Goal: Information Seeking & Learning: Check status

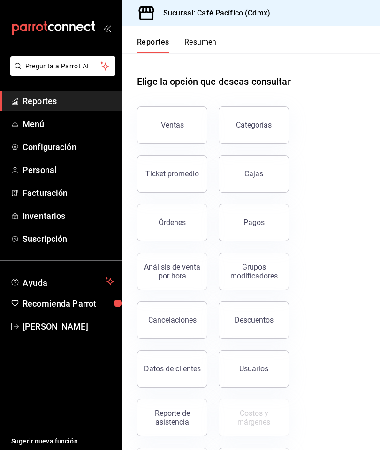
click at [39, 96] on span "Reportes" at bounding box center [69, 101] width 92 height 13
click at [261, 223] on div "Pagos" at bounding box center [254, 222] width 21 height 9
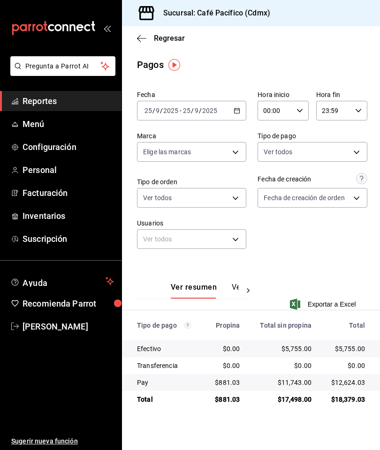
click at [48, 98] on span "Reportes" at bounding box center [69, 101] width 92 height 13
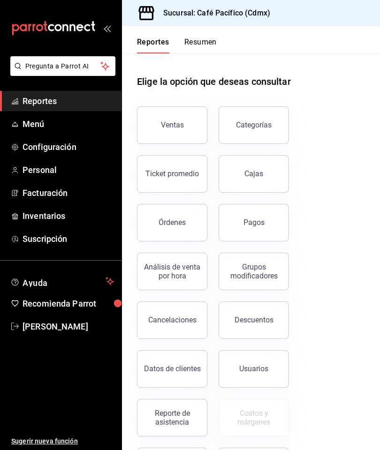
click at [170, 122] on div "Ventas" at bounding box center [172, 125] width 23 height 9
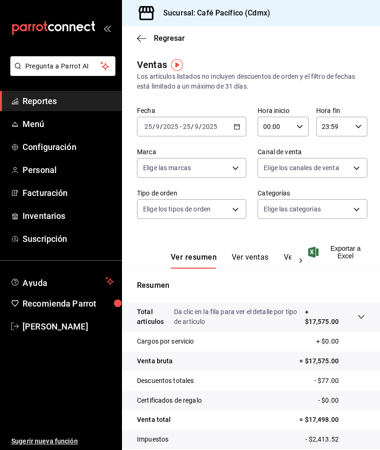
click at [60, 107] on span "Reportes" at bounding box center [69, 101] width 92 height 13
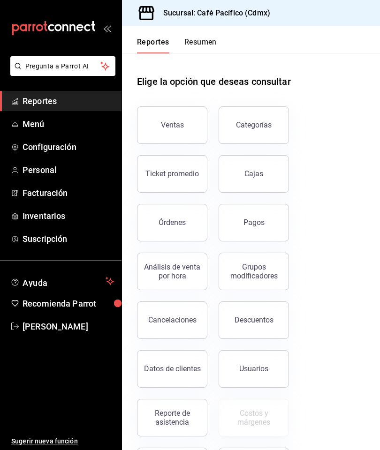
click at [265, 216] on button "Pagos" at bounding box center [254, 223] width 70 height 38
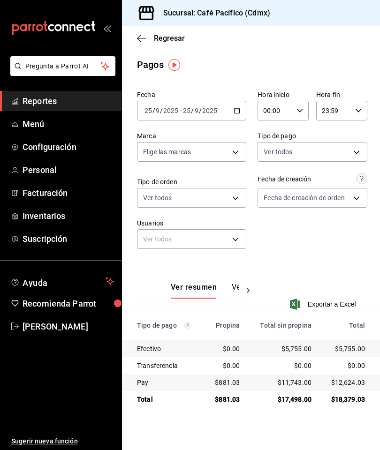
click at [73, 103] on span "Reportes" at bounding box center [69, 101] width 92 height 13
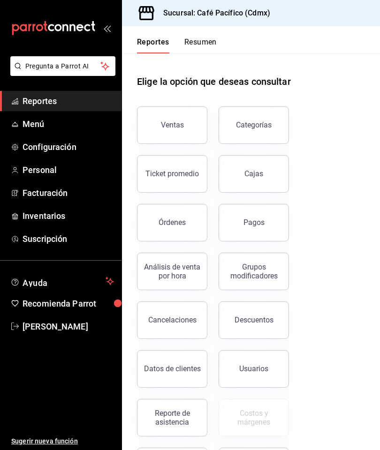
click at [176, 410] on div "Reporte de asistencia" at bounding box center [172, 418] width 58 height 18
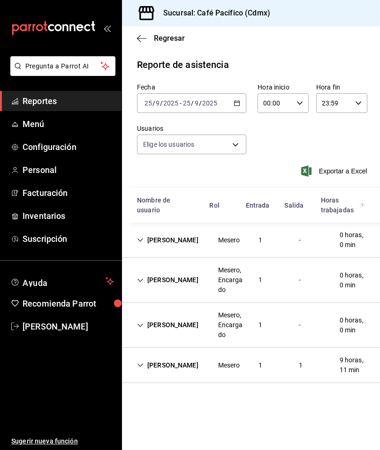
type input "6ceed72a-2b99-4d81-bbcf-732949b6af15,33666765-43e0-483b-8a80-16ce1f2b50a6,43687…"
click at [160, 364] on div "[PERSON_NAME]" at bounding box center [168, 365] width 76 height 17
click at [160, 317] on div "[PERSON_NAME]" at bounding box center [168, 325] width 76 height 17
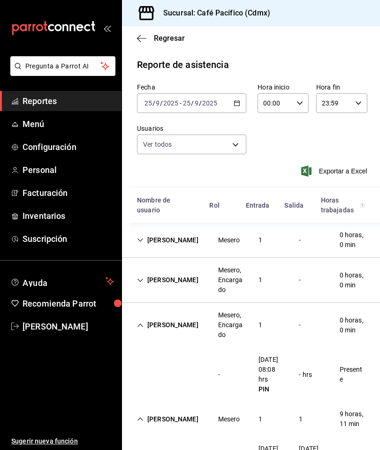
click at [157, 272] on div "[PERSON_NAME]" at bounding box center [168, 280] width 76 height 17
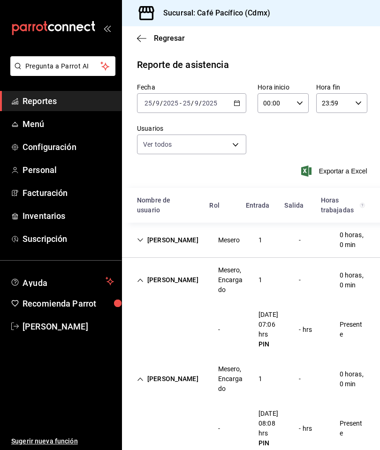
click at [145, 232] on div "[PERSON_NAME]" at bounding box center [168, 240] width 76 height 17
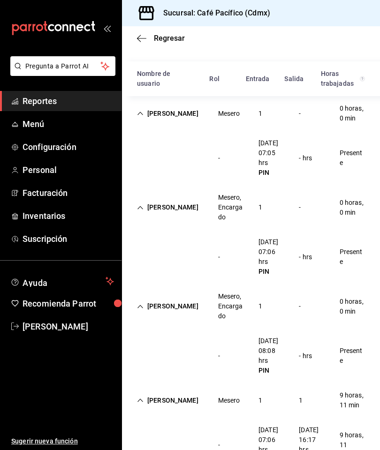
scroll to position [126, 0]
